Goal: Information Seeking & Learning: Learn about a topic

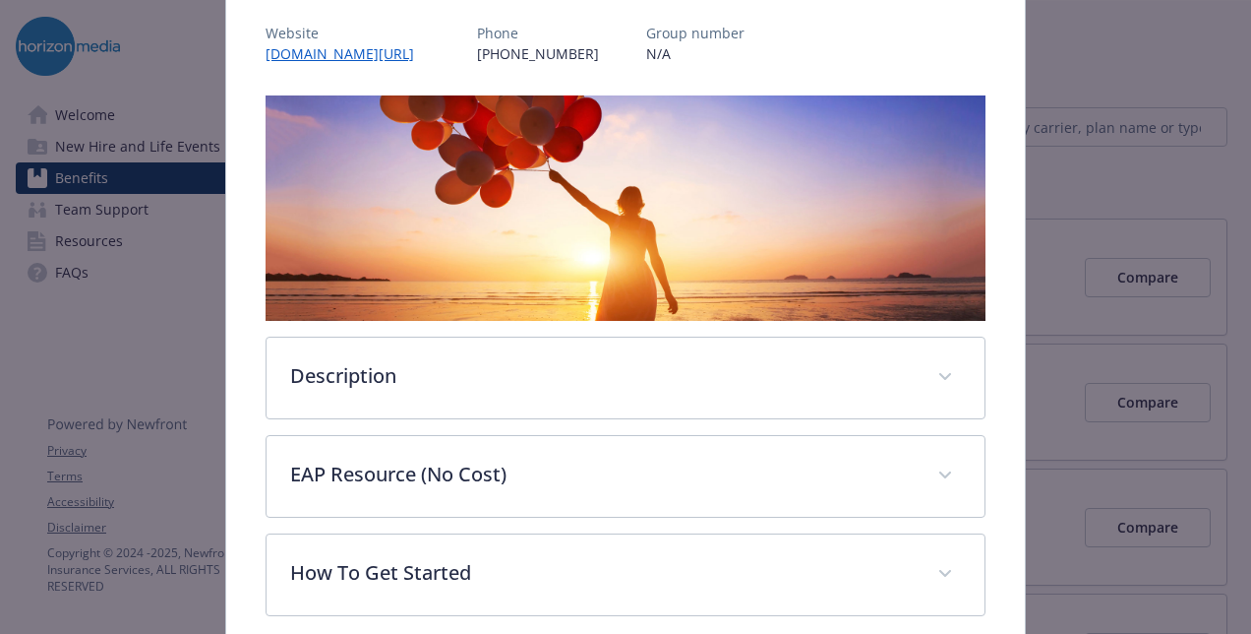
scroll to position [274, 0]
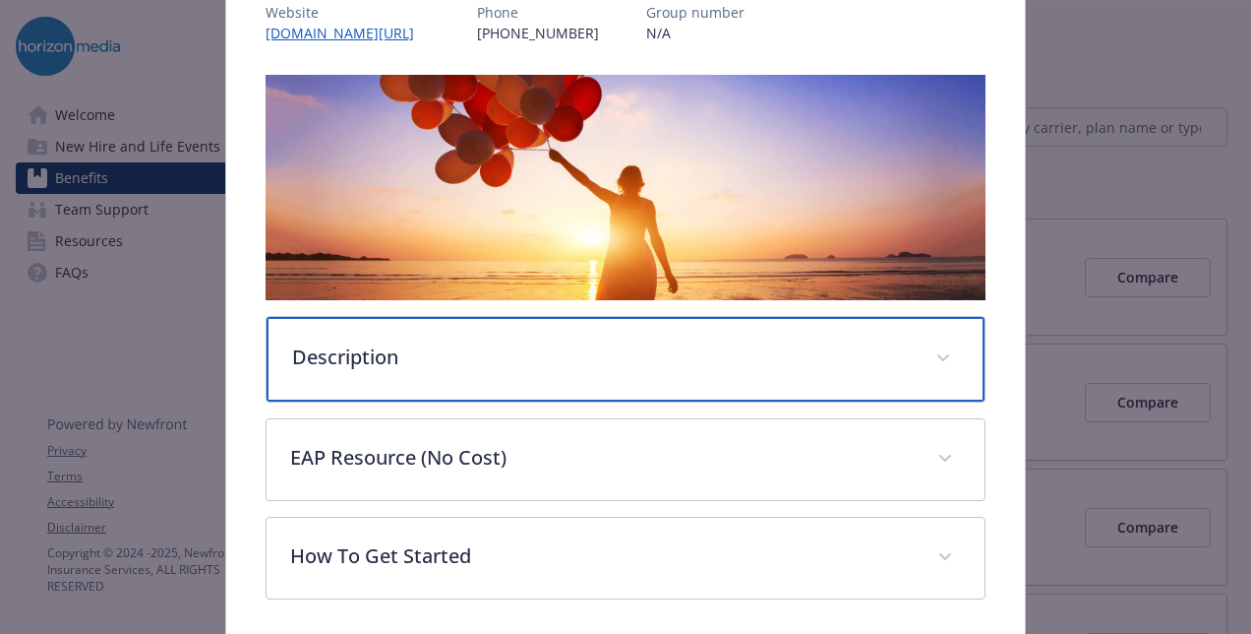
click at [528, 386] on div "Description" at bounding box center [626, 359] width 718 height 85
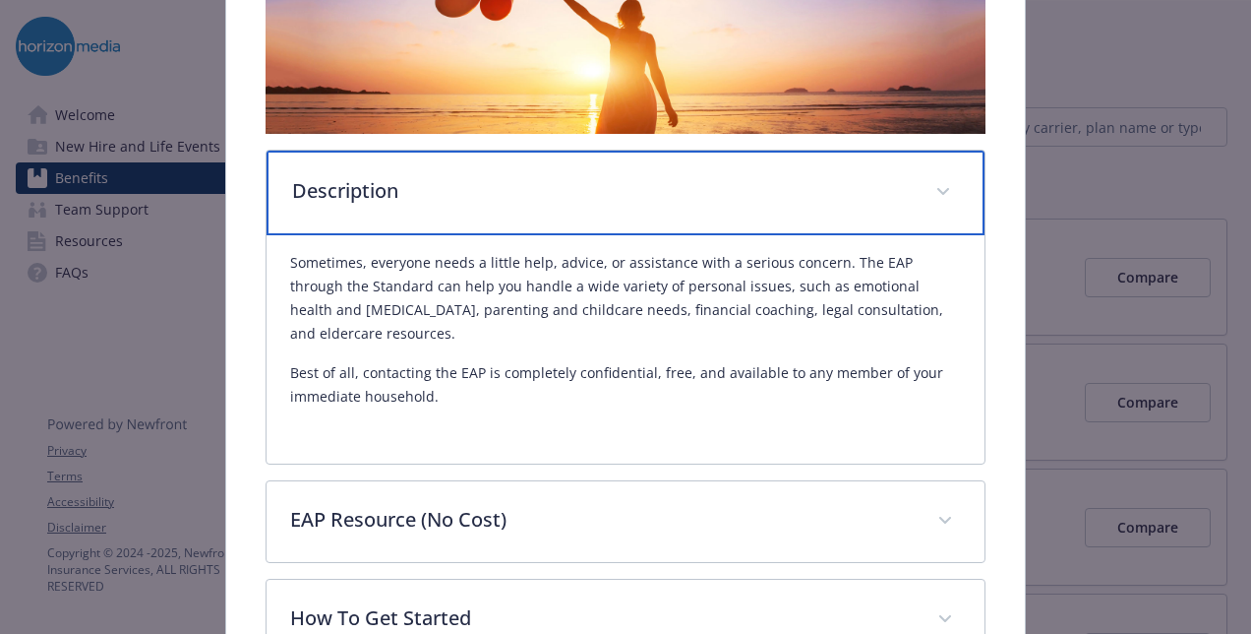
scroll to position [444, 0]
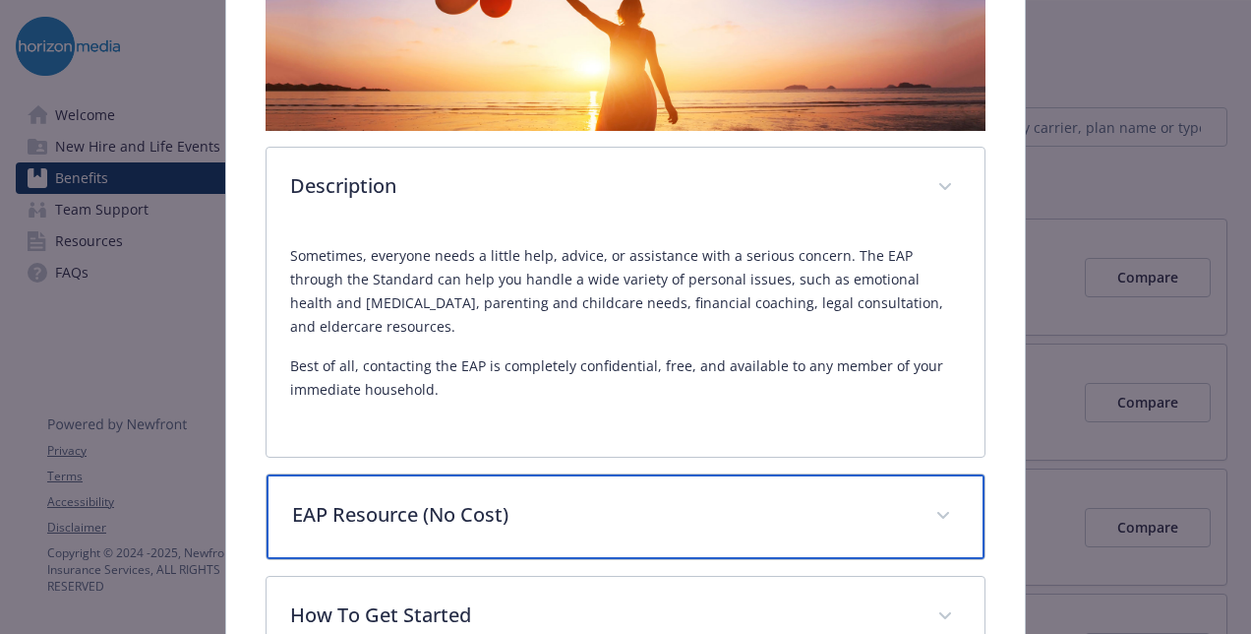
click at [541, 484] on div "EAP Resource (No Cost)" at bounding box center [626, 516] width 718 height 85
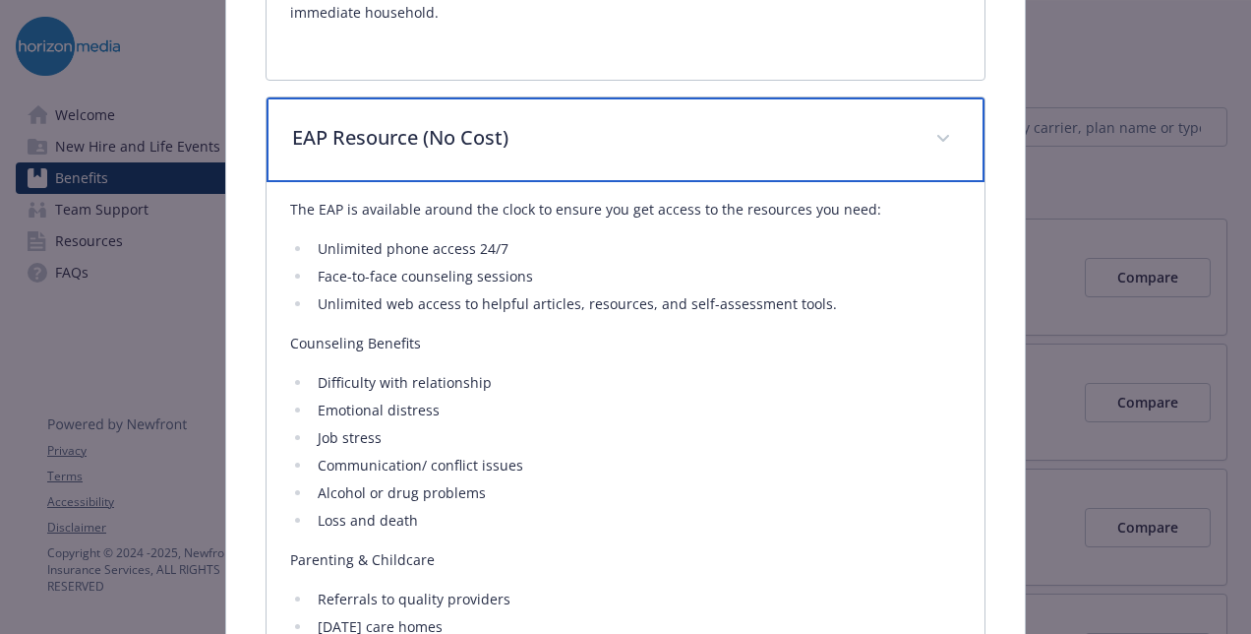
scroll to position [821, 0]
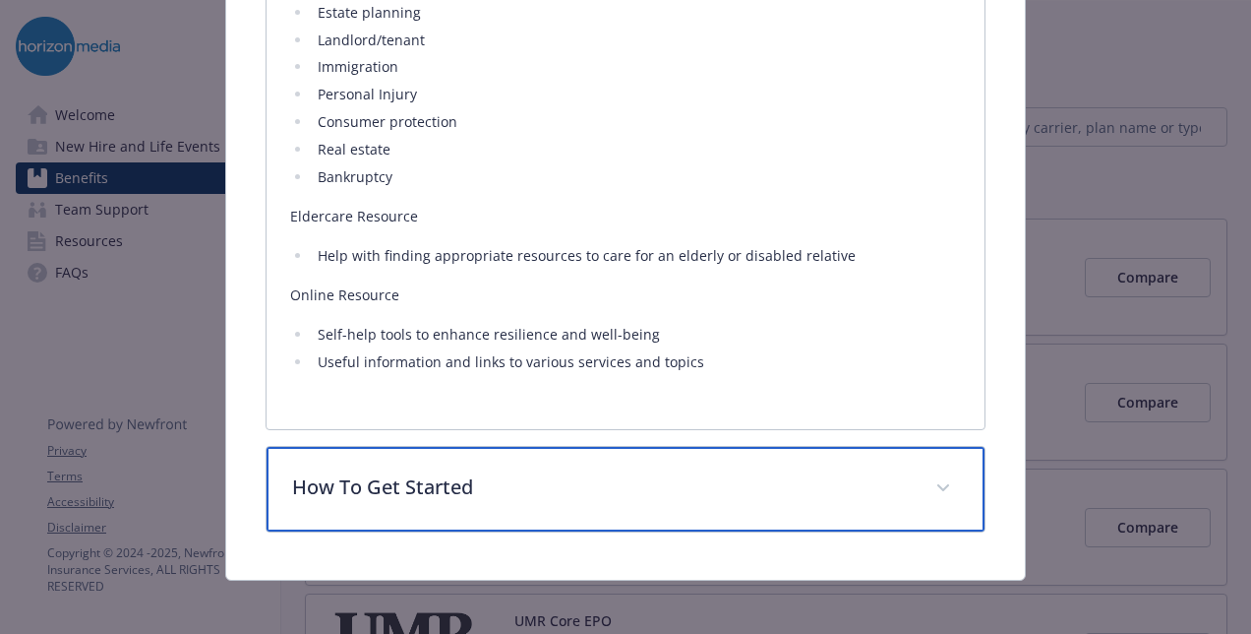
click at [616, 472] on p "How To Get Started" at bounding box center [602, 487] width 620 height 30
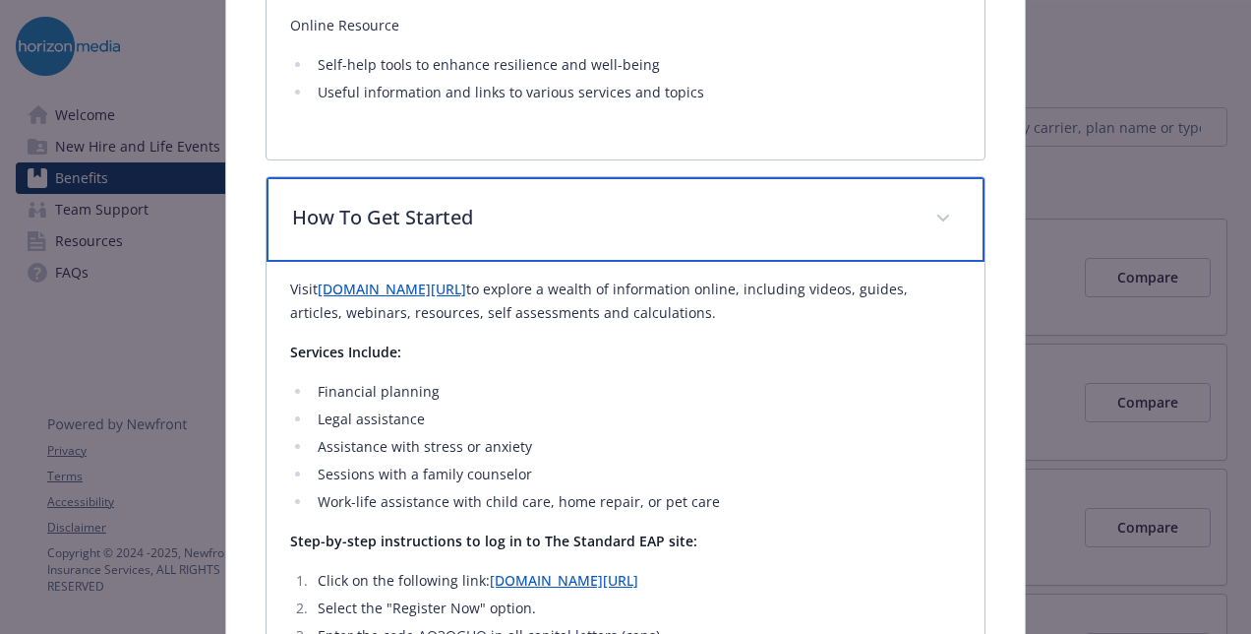
scroll to position [2070, 0]
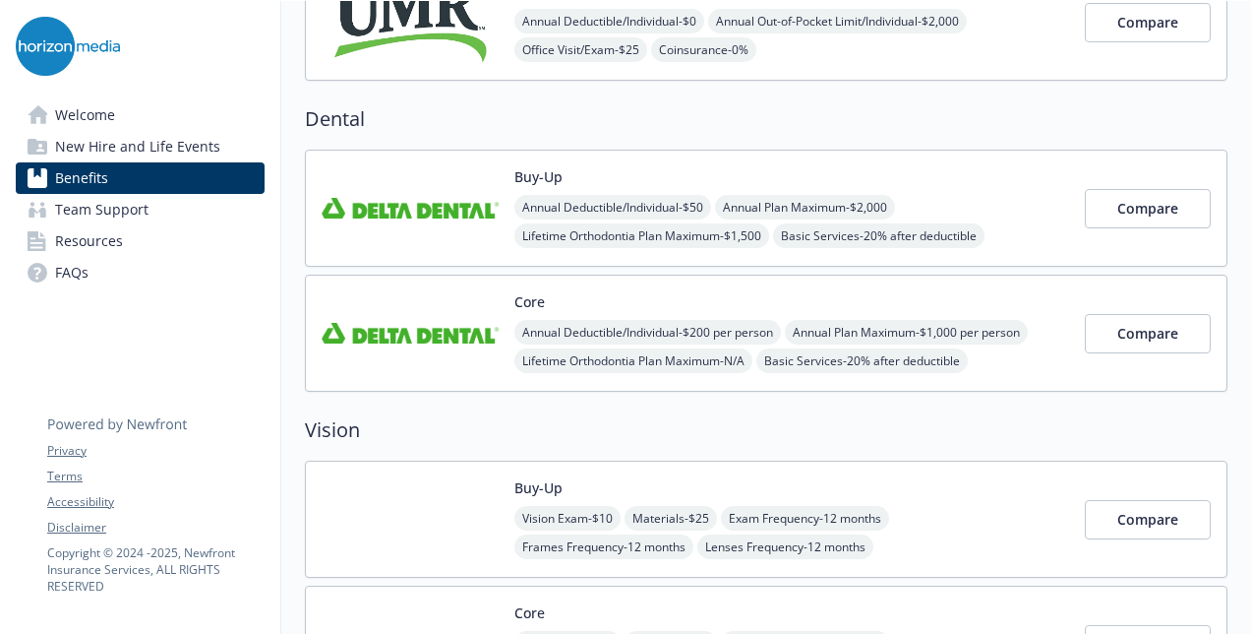
scroll to position [724, 0]
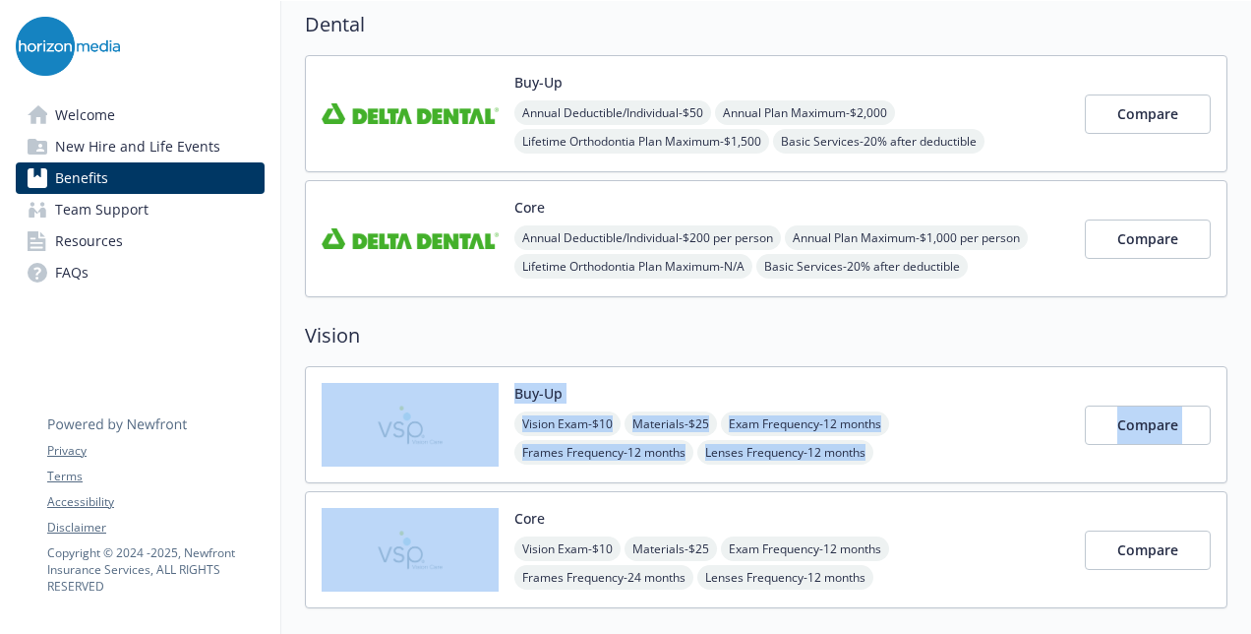
drag, startPoint x: 584, startPoint y: 351, endPoint x: 397, endPoint y: 665, distance: 365.3
click at [397, 633] on html "Skip to main content Welcome New Hire and Life Events Benefits Team Support Res…" at bounding box center [625, 317] width 1251 height 634
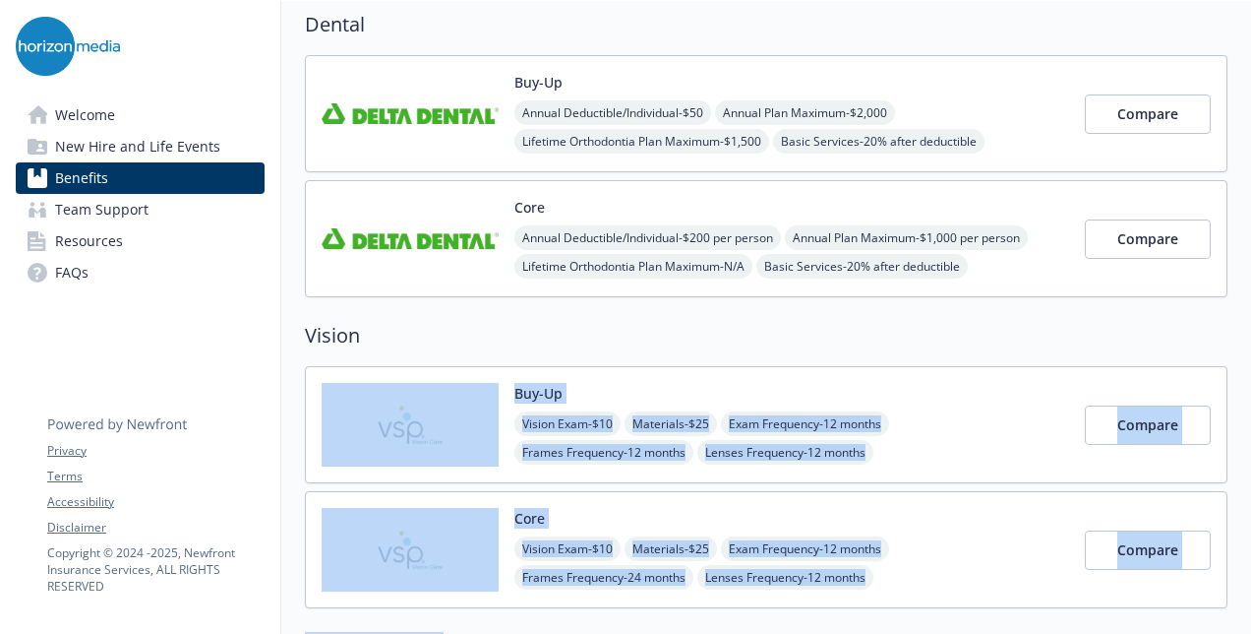
scroll to position [836, 0]
